Goal: Task Accomplishment & Management: Use online tool/utility

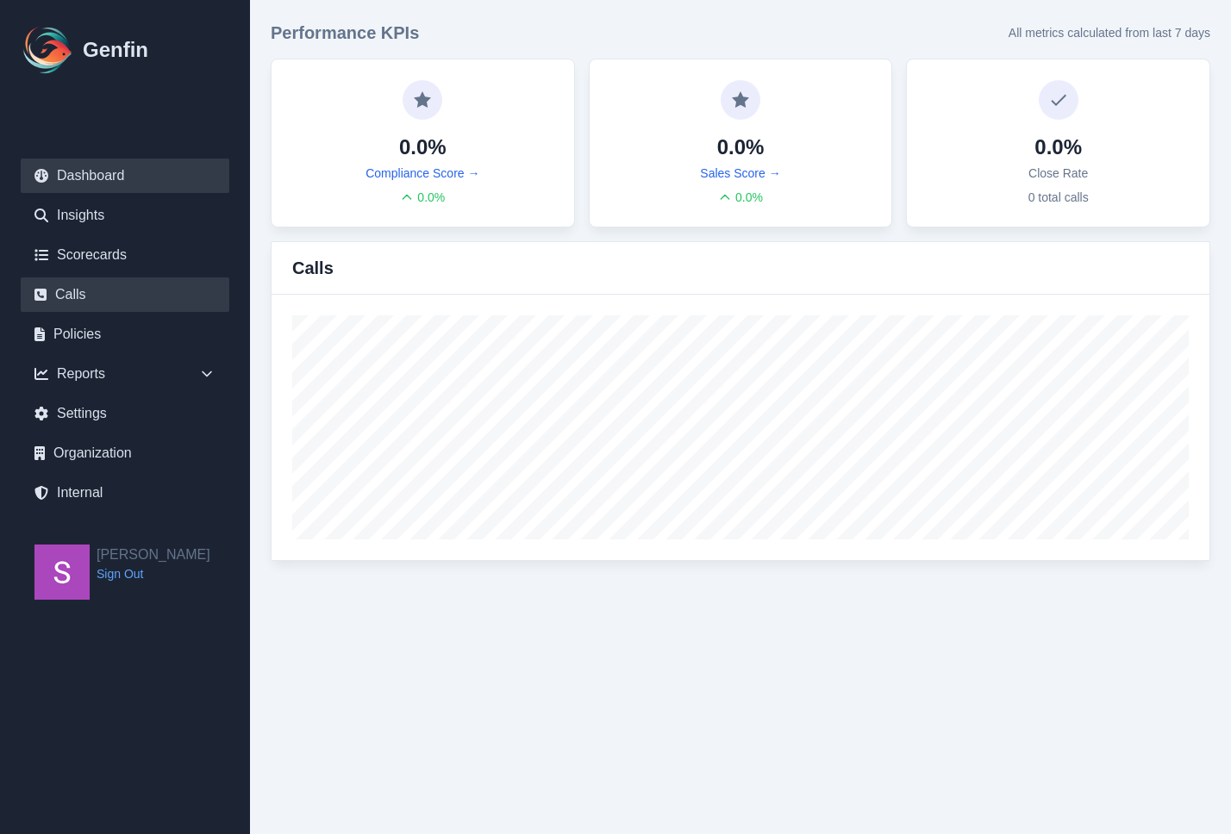
click at [109, 295] on link "Calls" at bounding box center [125, 294] width 209 height 34
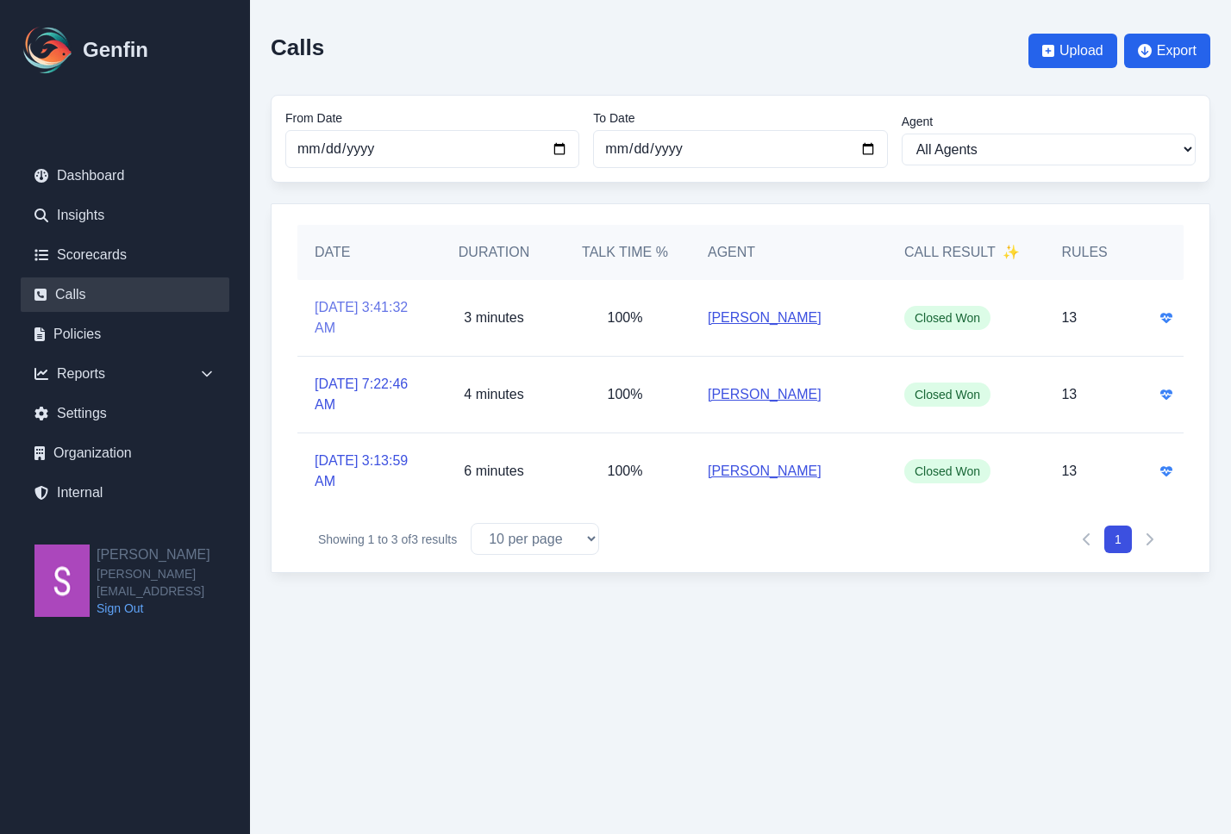
click at [347, 323] on link "[DATE] 3:41:32 AM" at bounding box center [363, 317] width 97 height 41
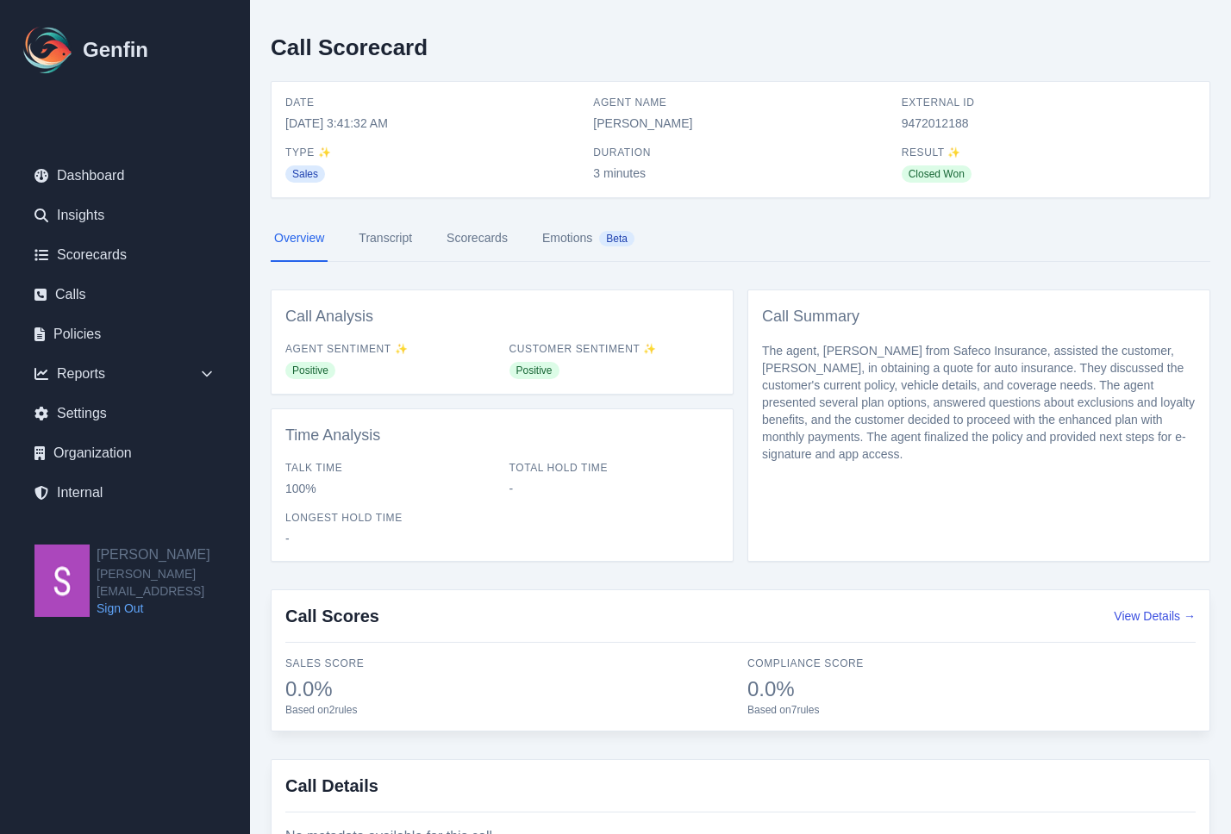
click at [476, 243] on link "Scorecards" at bounding box center [477, 238] width 68 height 47
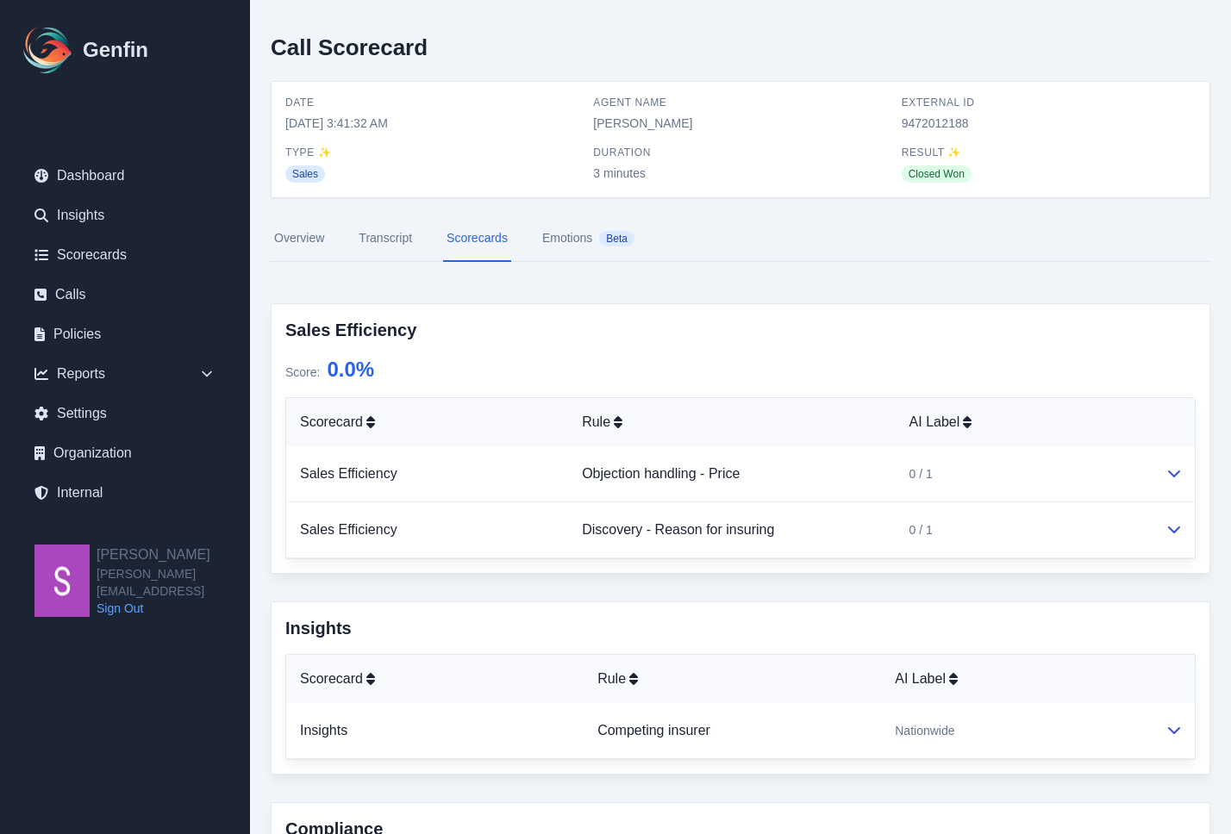
click at [367, 246] on link "Transcript" at bounding box center [385, 238] width 60 height 47
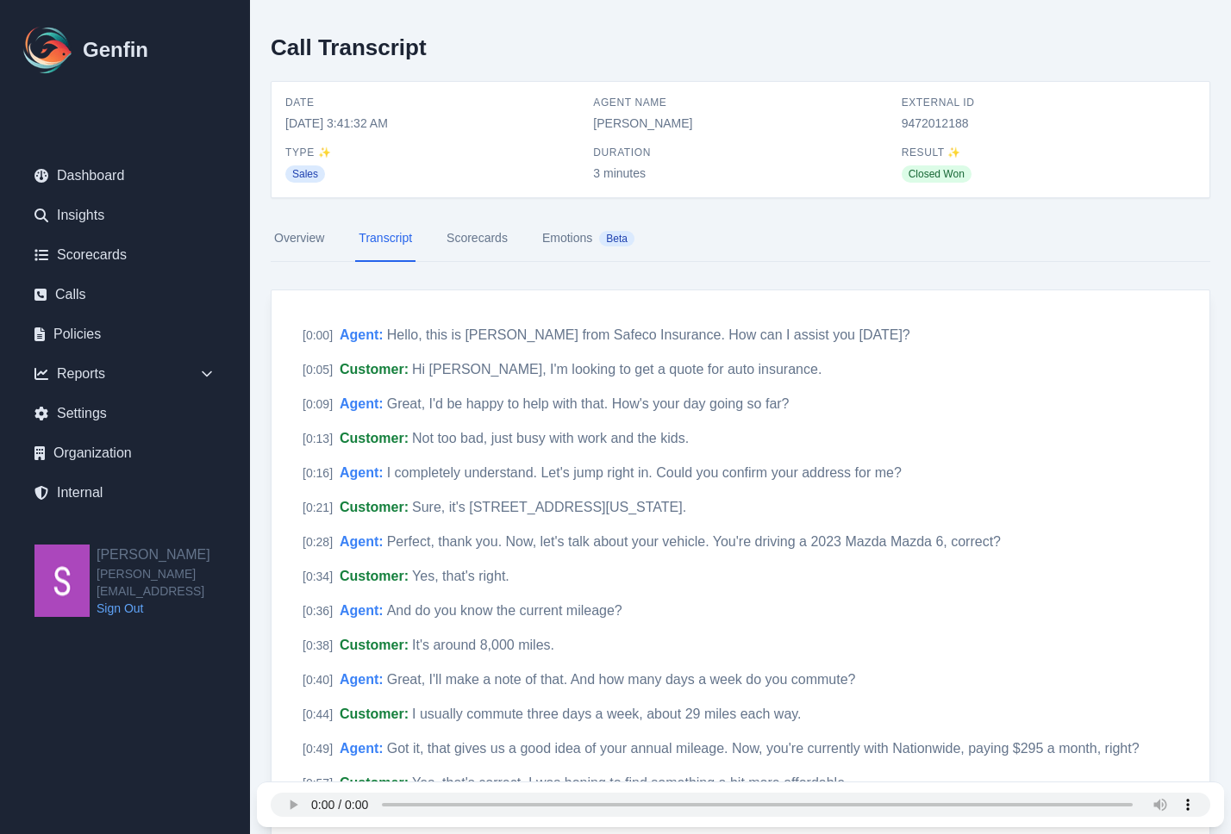
click at [455, 237] on link "Scorecards" at bounding box center [477, 238] width 68 height 47
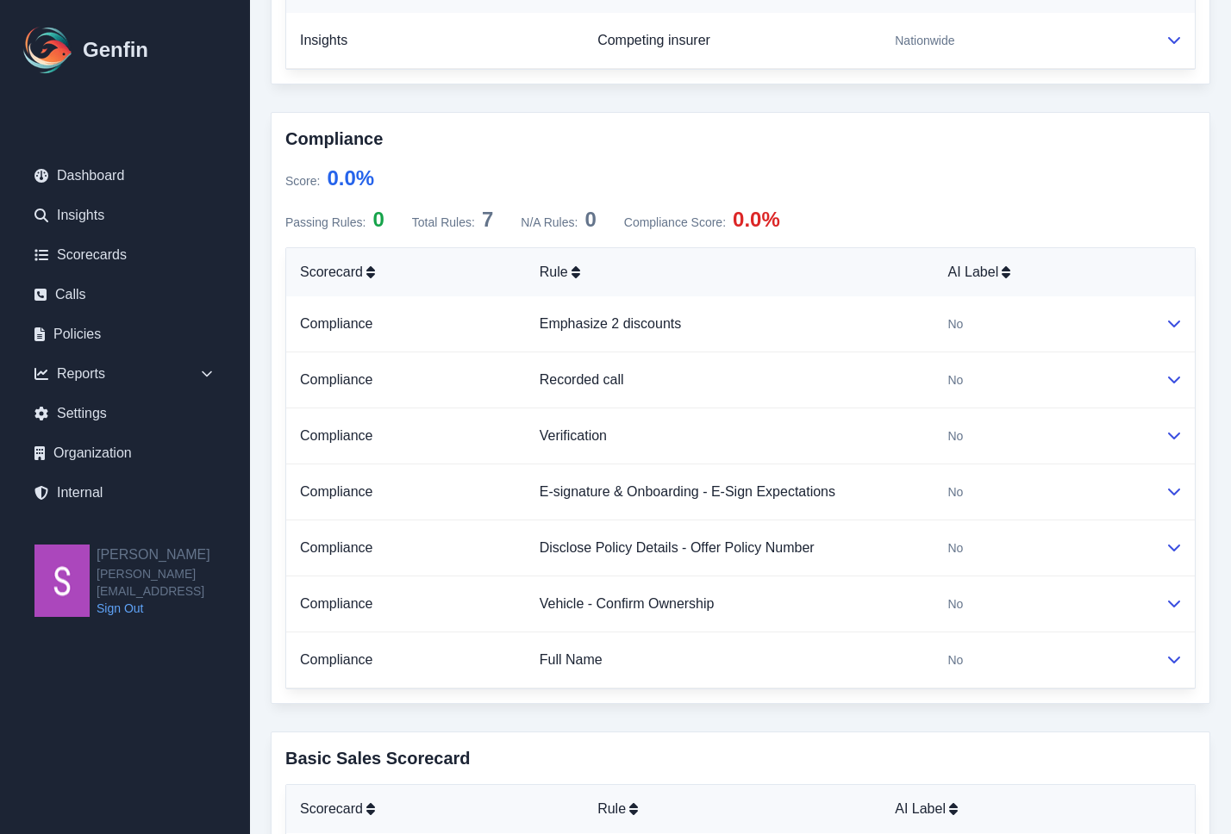
scroll to position [694, 0]
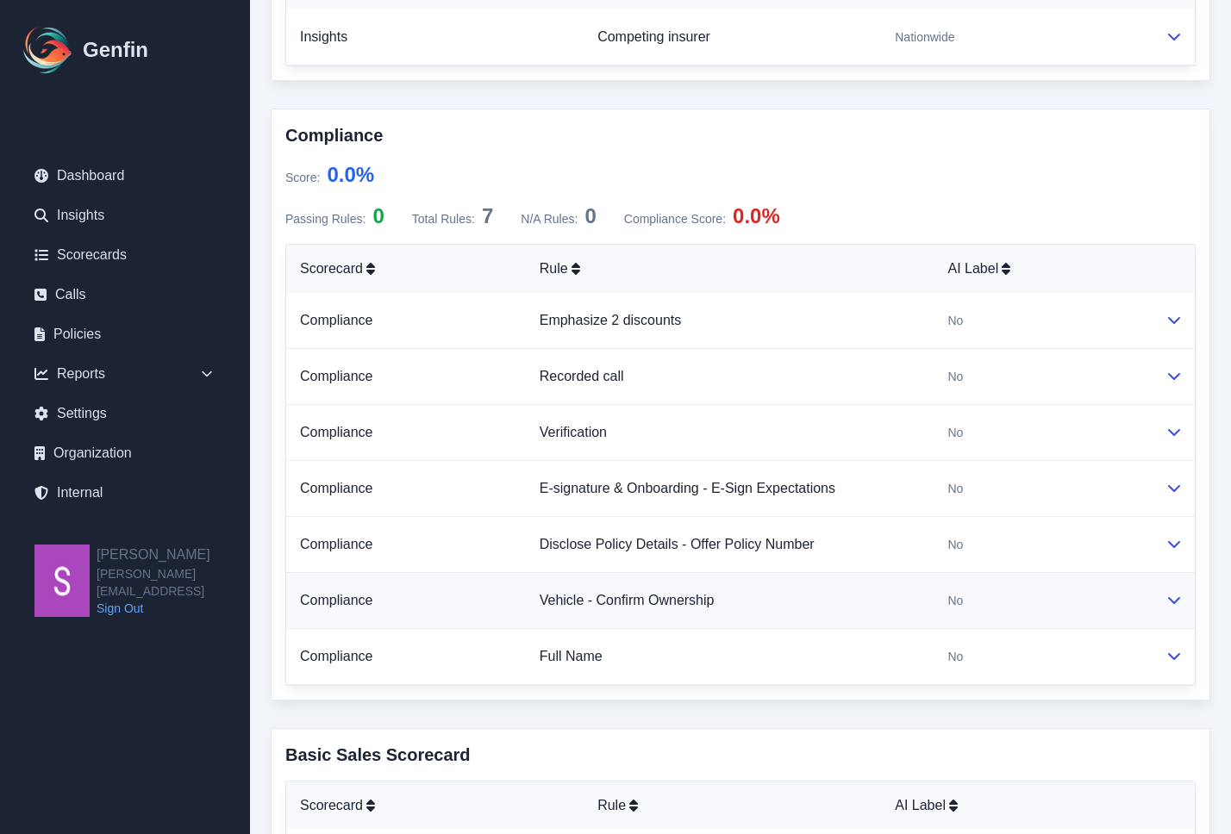
click at [1173, 602] on icon at bounding box center [1174, 600] width 14 height 14
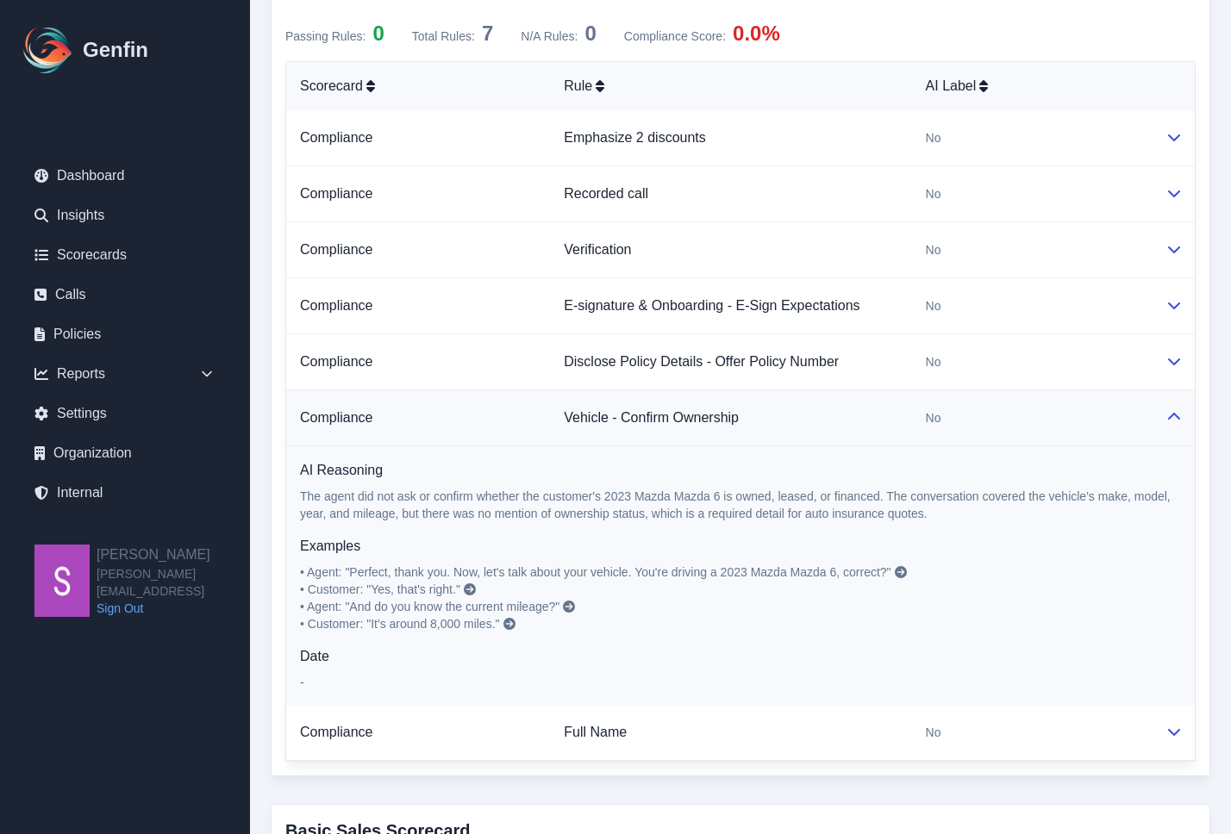
scroll to position [908, 0]
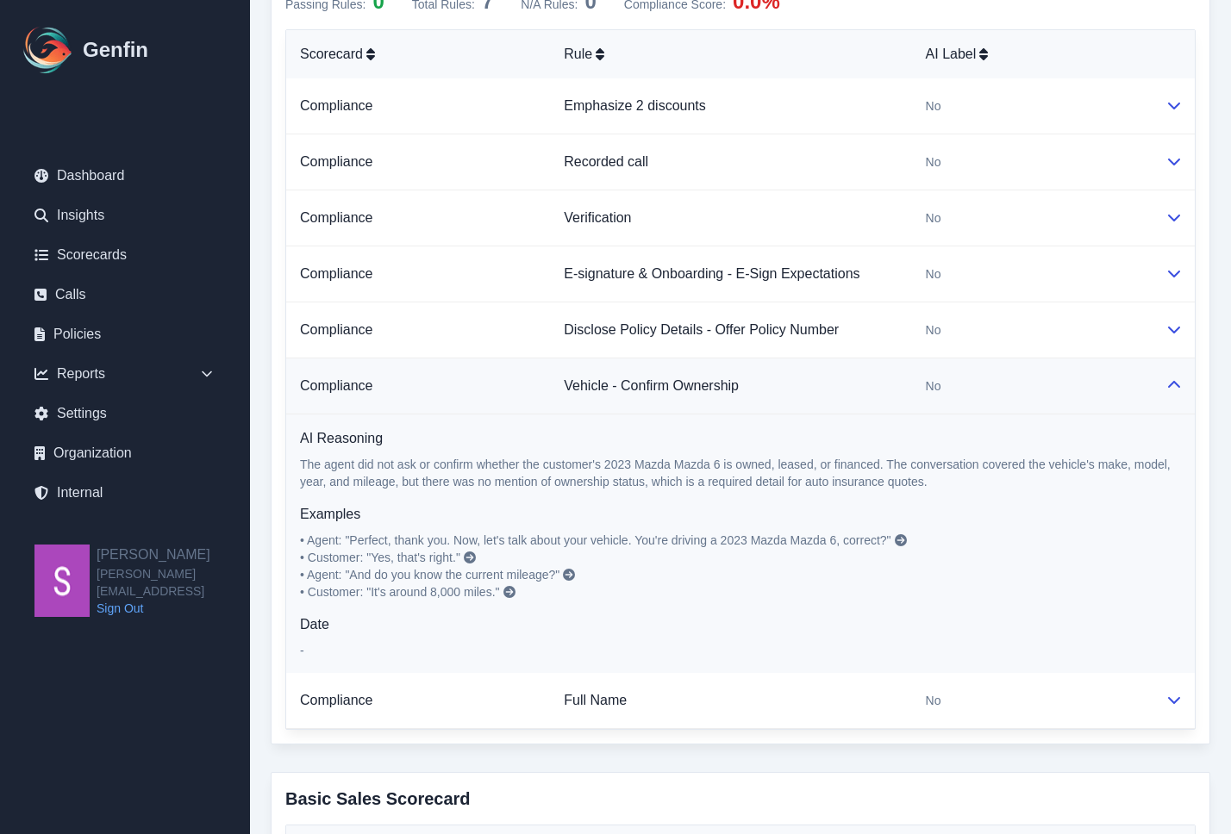
drag, startPoint x: 346, startPoint y: 462, endPoint x: 945, endPoint y: 482, distance: 600.1
click at [945, 482] on p "The agent did not ask or confirm whether the customer's 2023 Mazda Mazda 6 is o…" at bounding box center [740, 473] width 881 height 34
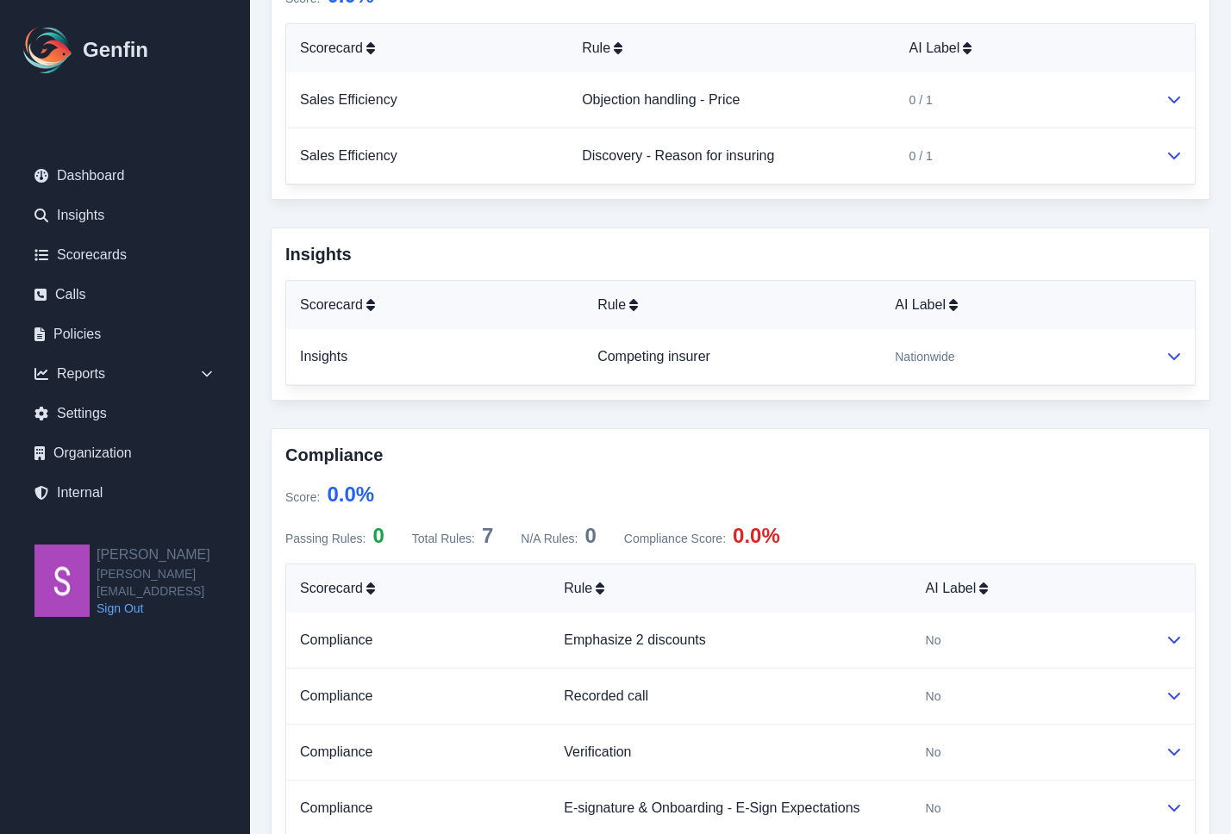
scroll to position [292, 0]
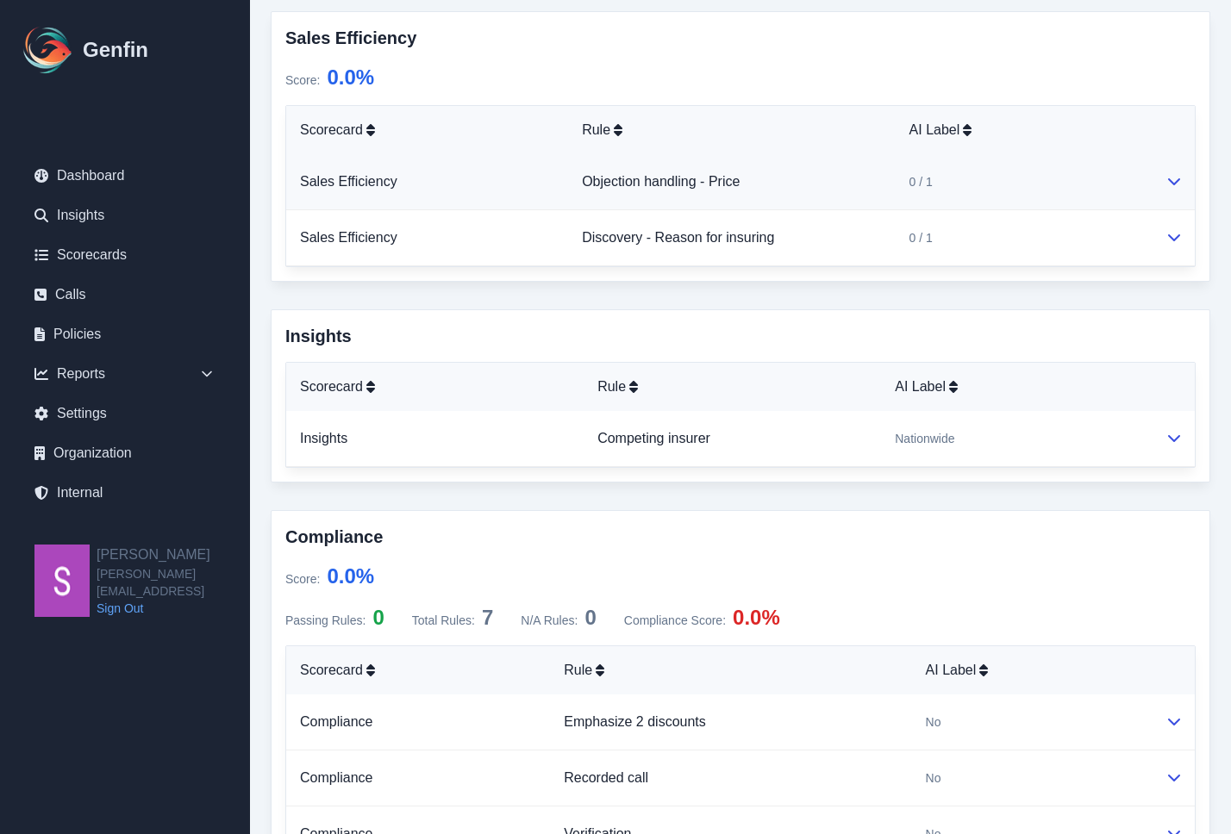
click at [1171, 182] on icon at bounding box center [1174, 181] width 12 height 7
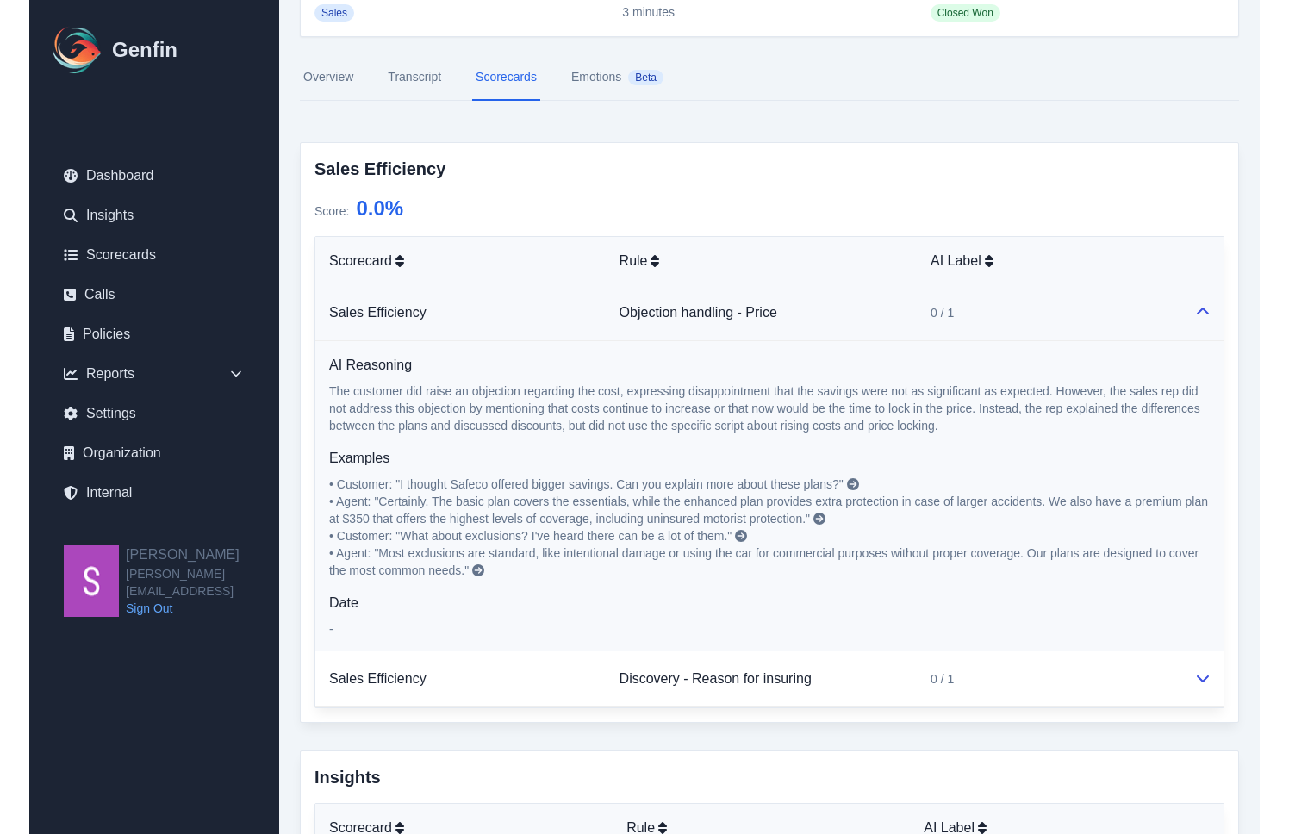
scroll to position [0, 0]
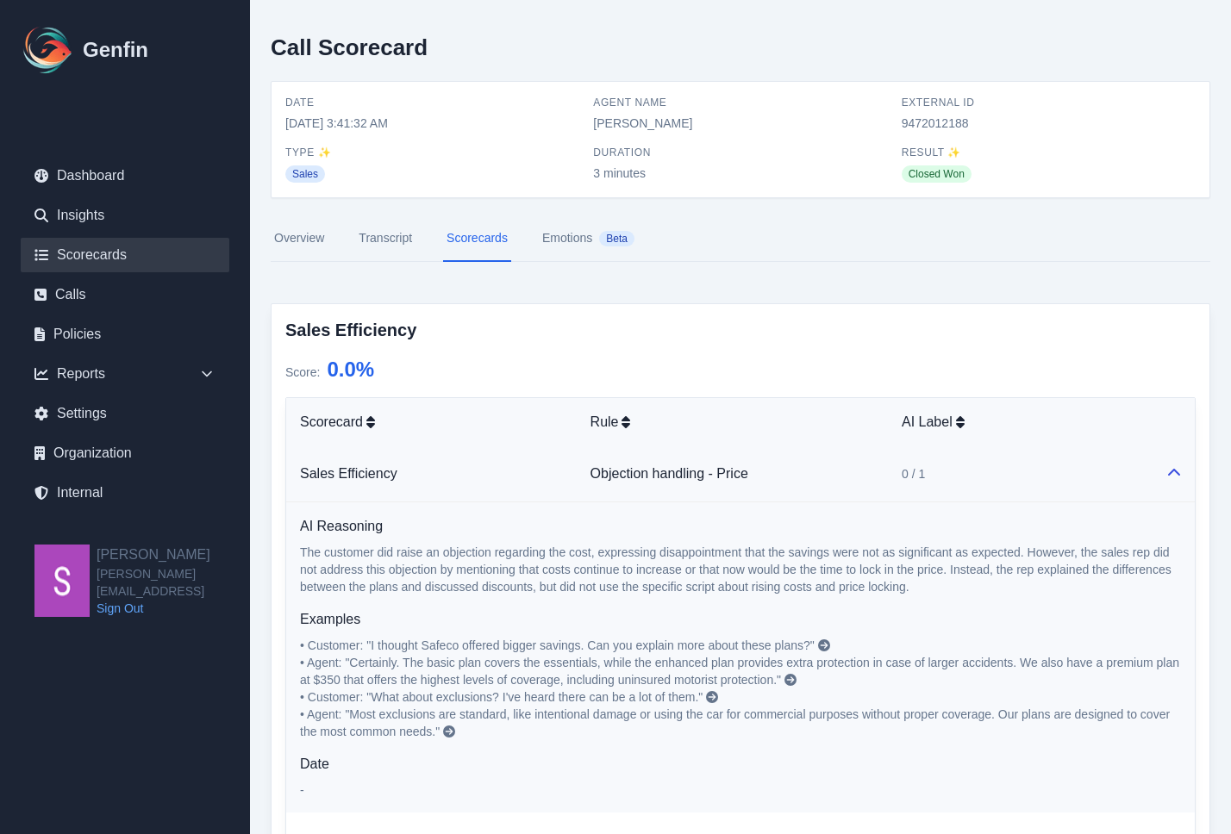
click at [141, 256] on link "Scorecards" at bounding box center [125, 255] width 209 height 34
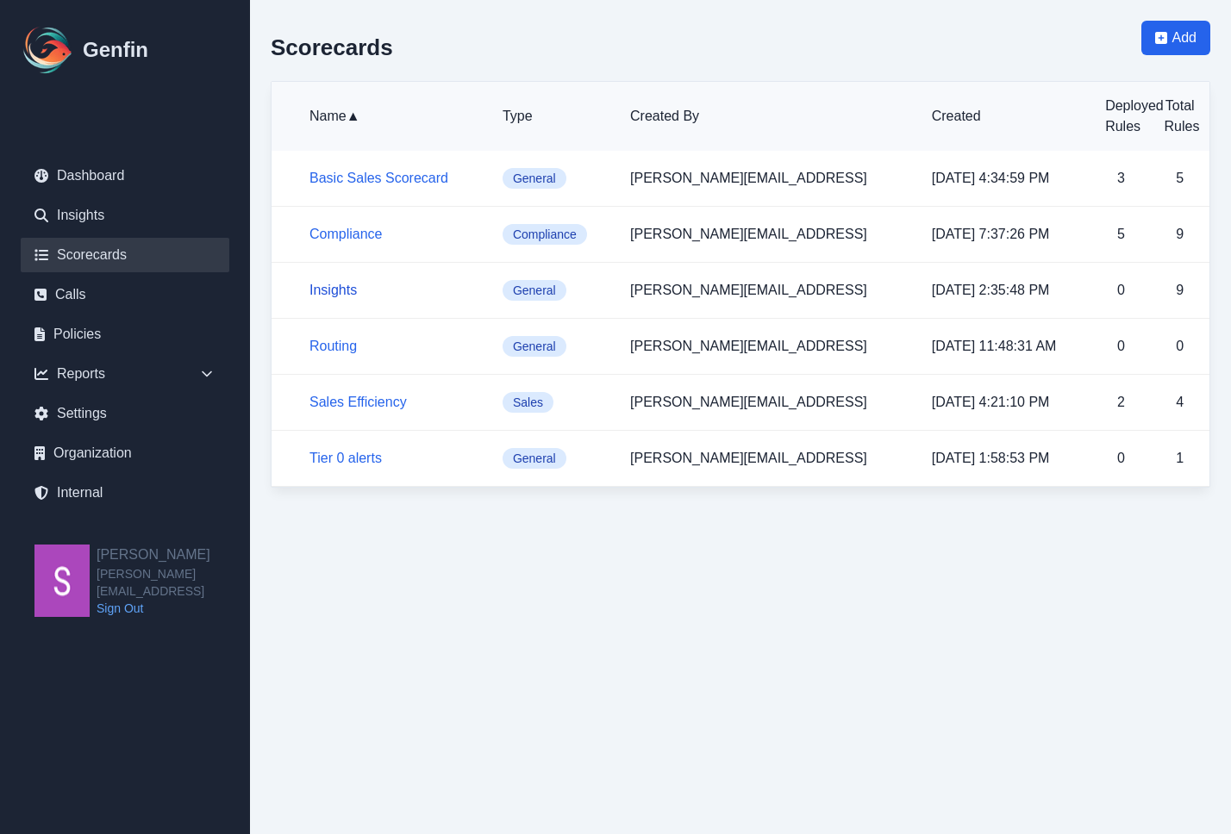
click at [338, 295] on link "Insights" at bounding box center [332, 290] width 47 height 15
